Goal: Information Seeking & Learning: Learn about a topic

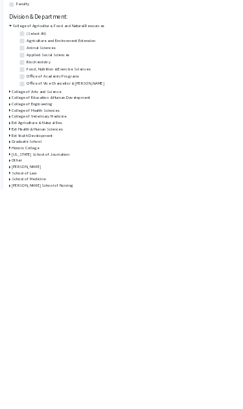
scroll to position [313, 3]
type input "Wildlife"
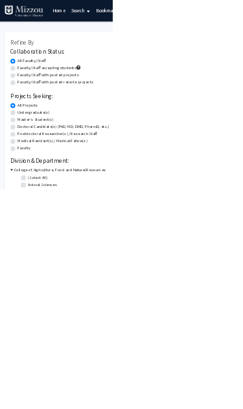
click at [154, 146] on label "Faculty/Staff accepting students" at bounding box center [101, 147] width 127 height 14
click at [47, 146] on input "Faculty/Staff accepting students" at bounding box center [42, 144] width 8 height 8
radio input "true"
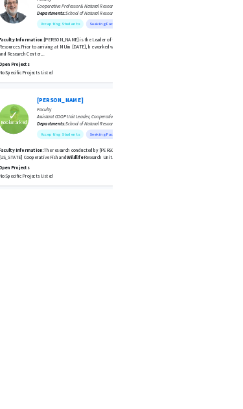
scroll to position [813, 30]
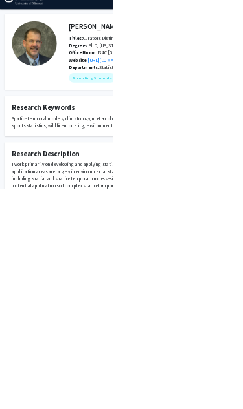
scroll to position [28, 0]
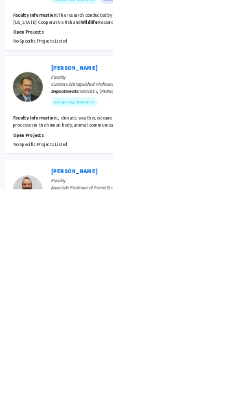
scroll to position [1103, 0]
